Goal: Navigation & Orientation: Understand site structure

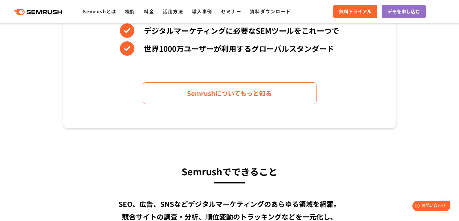
drag, startPoint x: 462, startPoint y: 0, endPoint x: 315, endPoint y: 146, distance: 207.6
click at [49, 13] on icon at bounding box center [50, 12] width 4 height 4
